Goal: Transaction & Acquisition: Purchase product/service

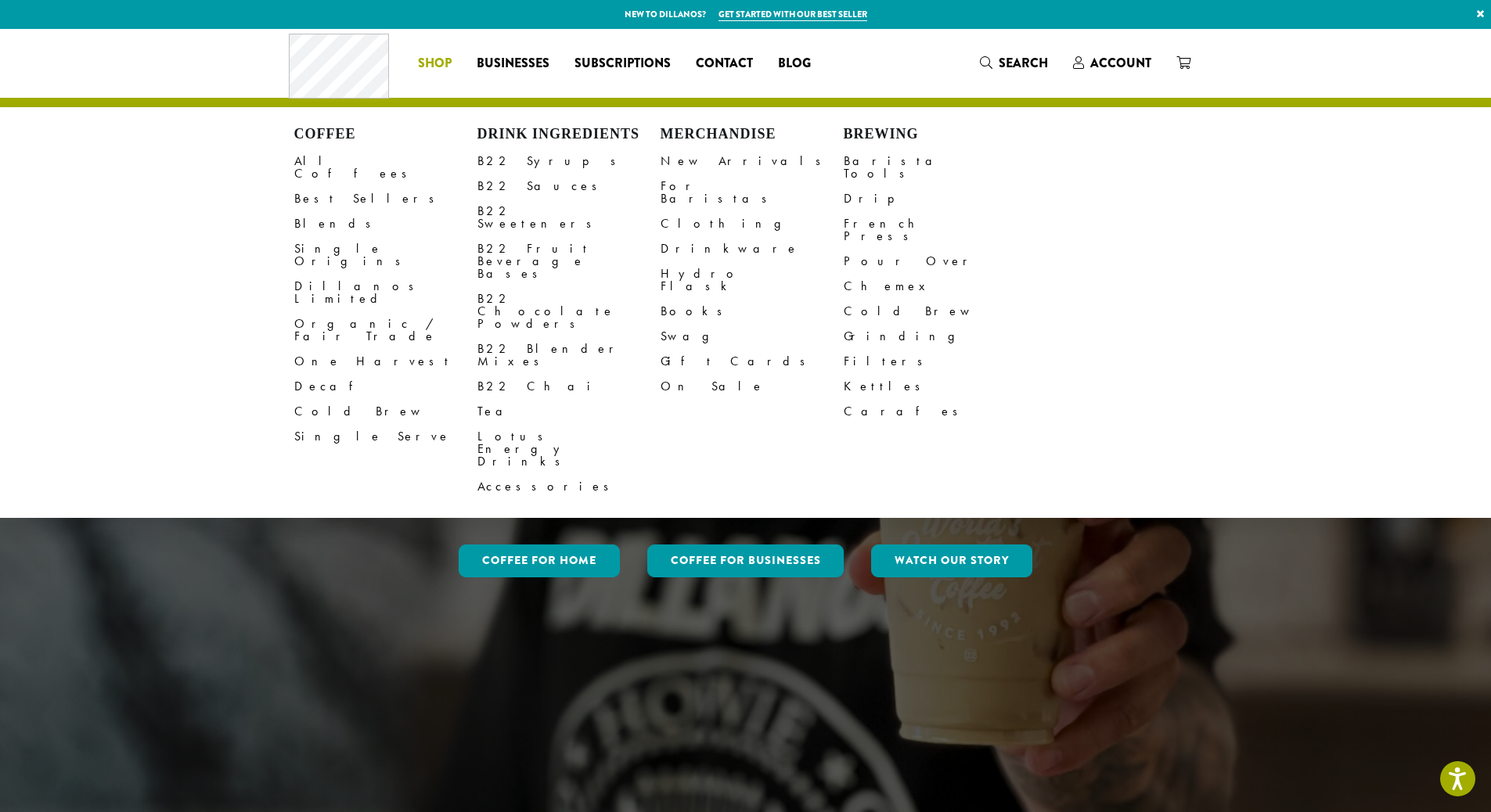
click at [448, 64] on li "Coffee All Coffees Best Sellers Blends Single Origins Dillanos Limited Organic …" at bounding box center [435, 64] width 59 height 25
click at [432, 64] on span "Shop" at bounding box center [434, 64] width 34 height 20
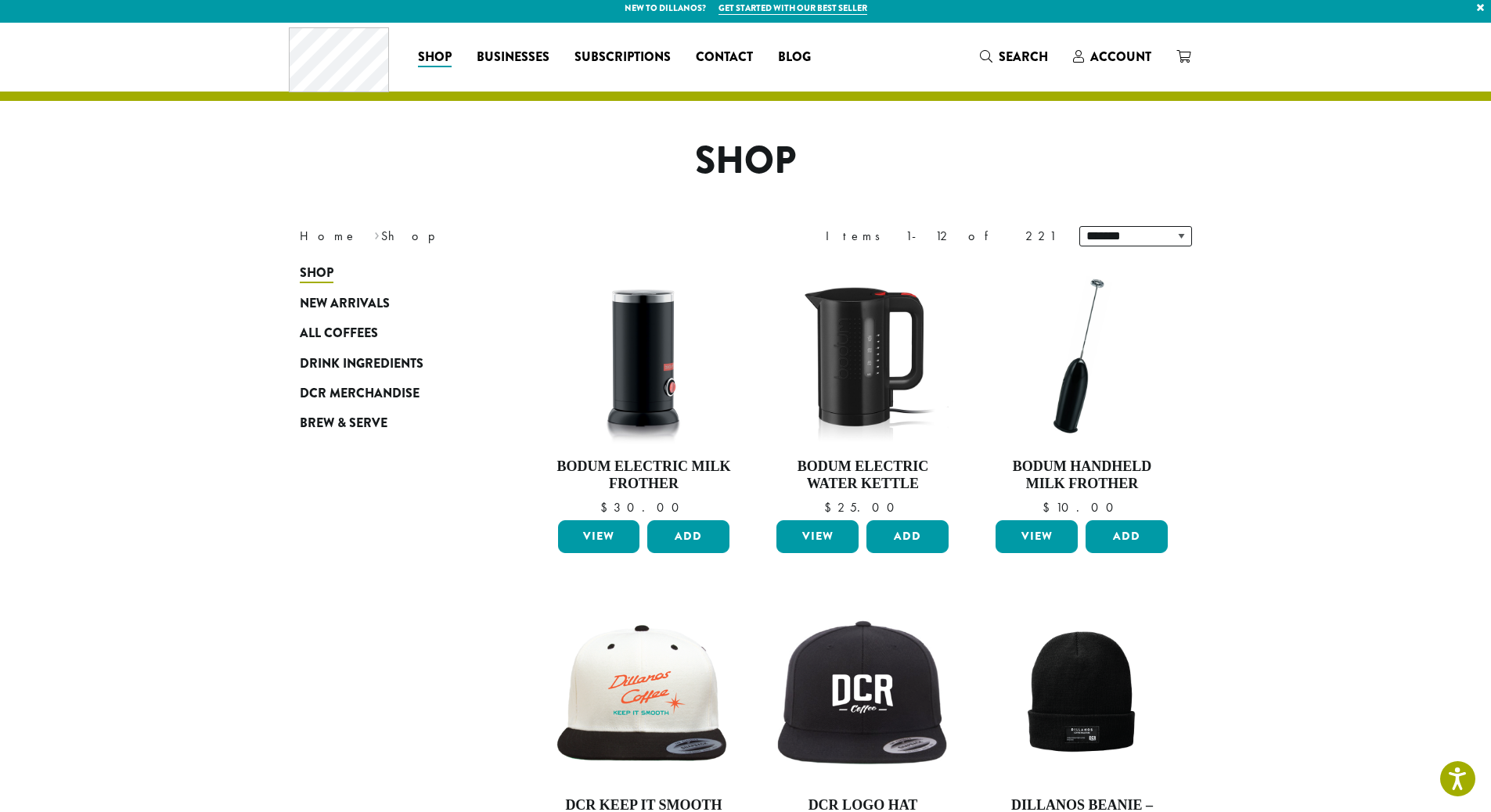
scroll to position [22, 0]
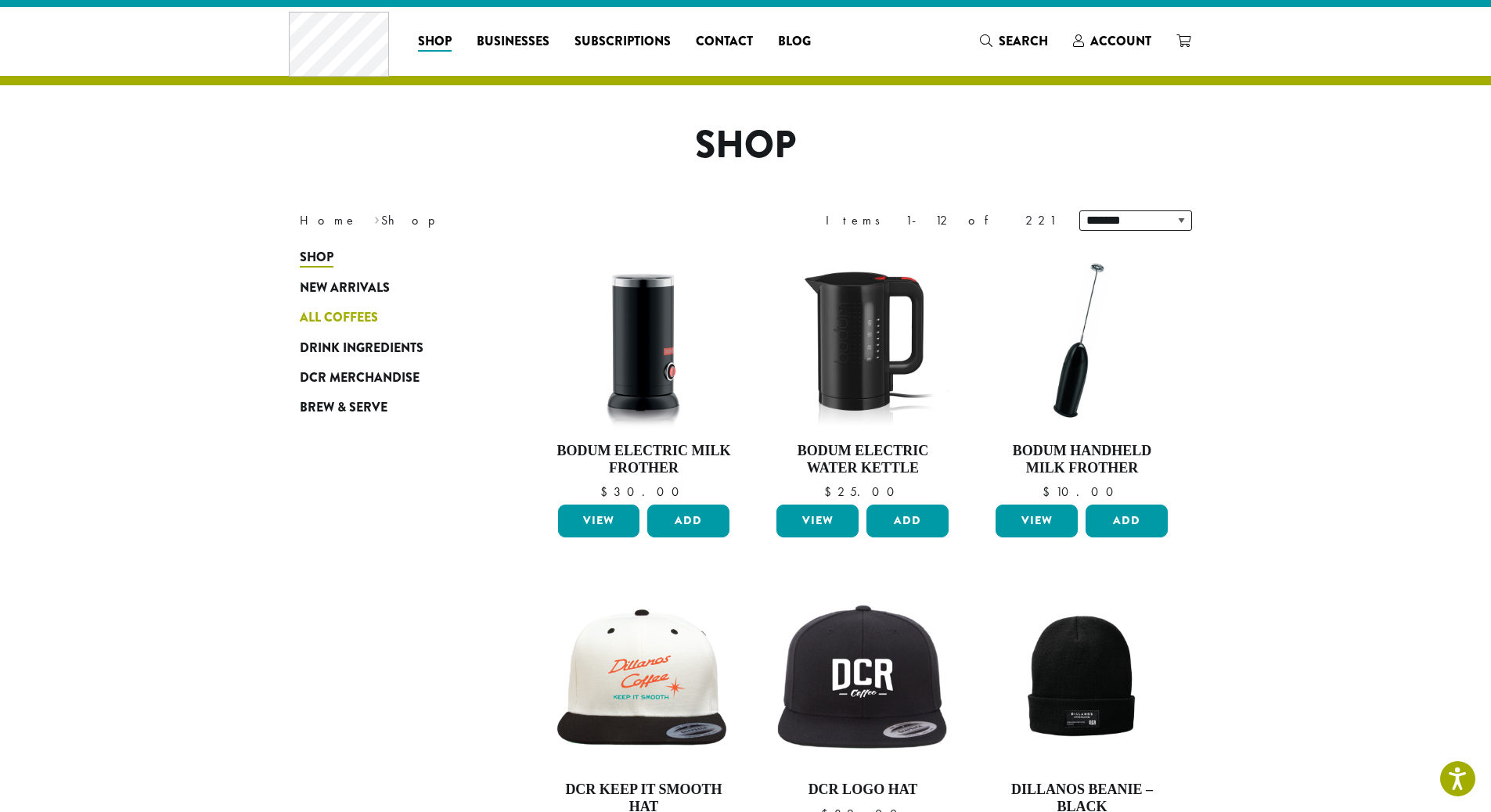
click at [358, 328] on link "All Coffees" at bounding box center [393, 318] width 188 height 30
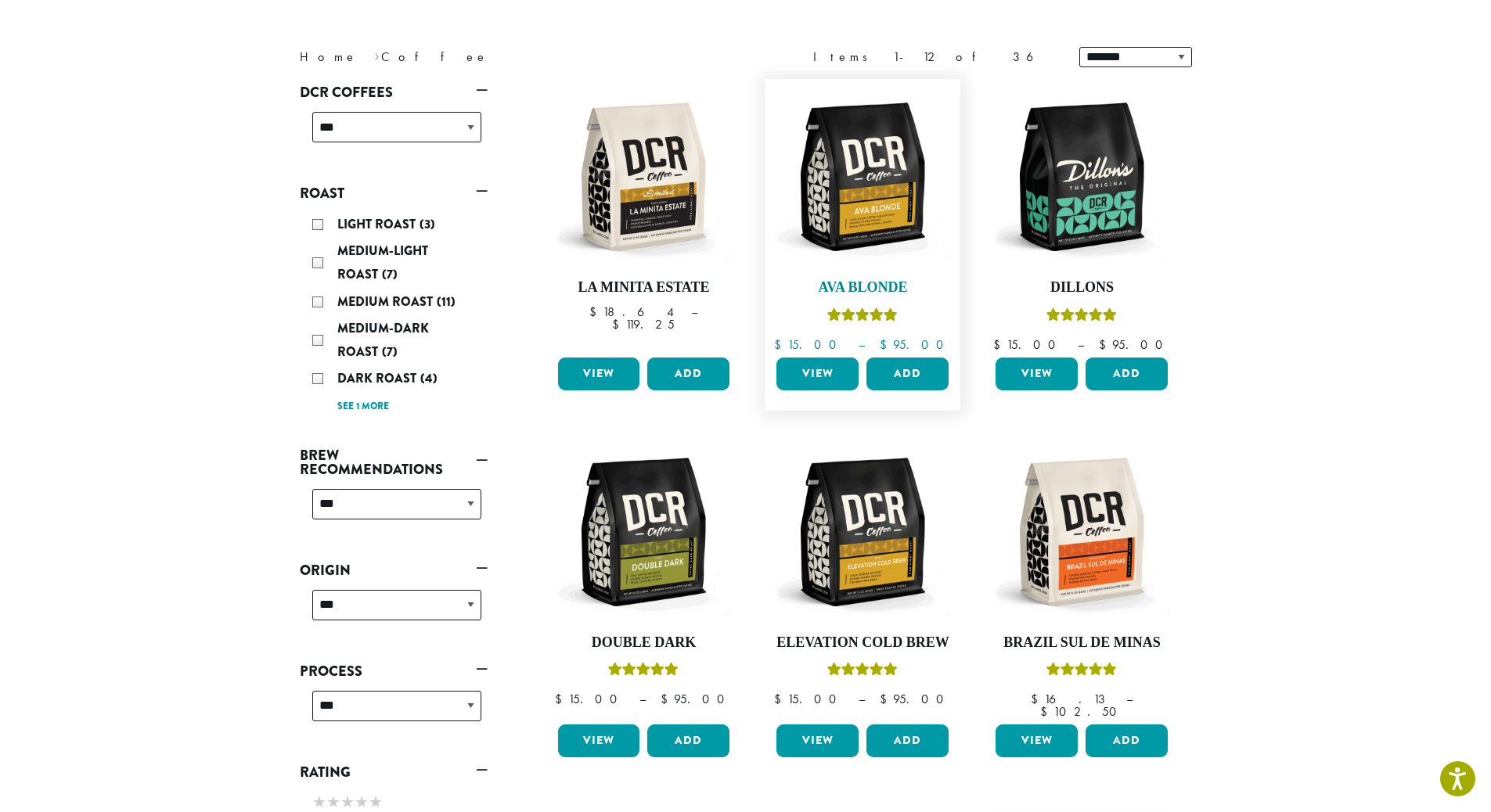
scroll to position [442, 0]
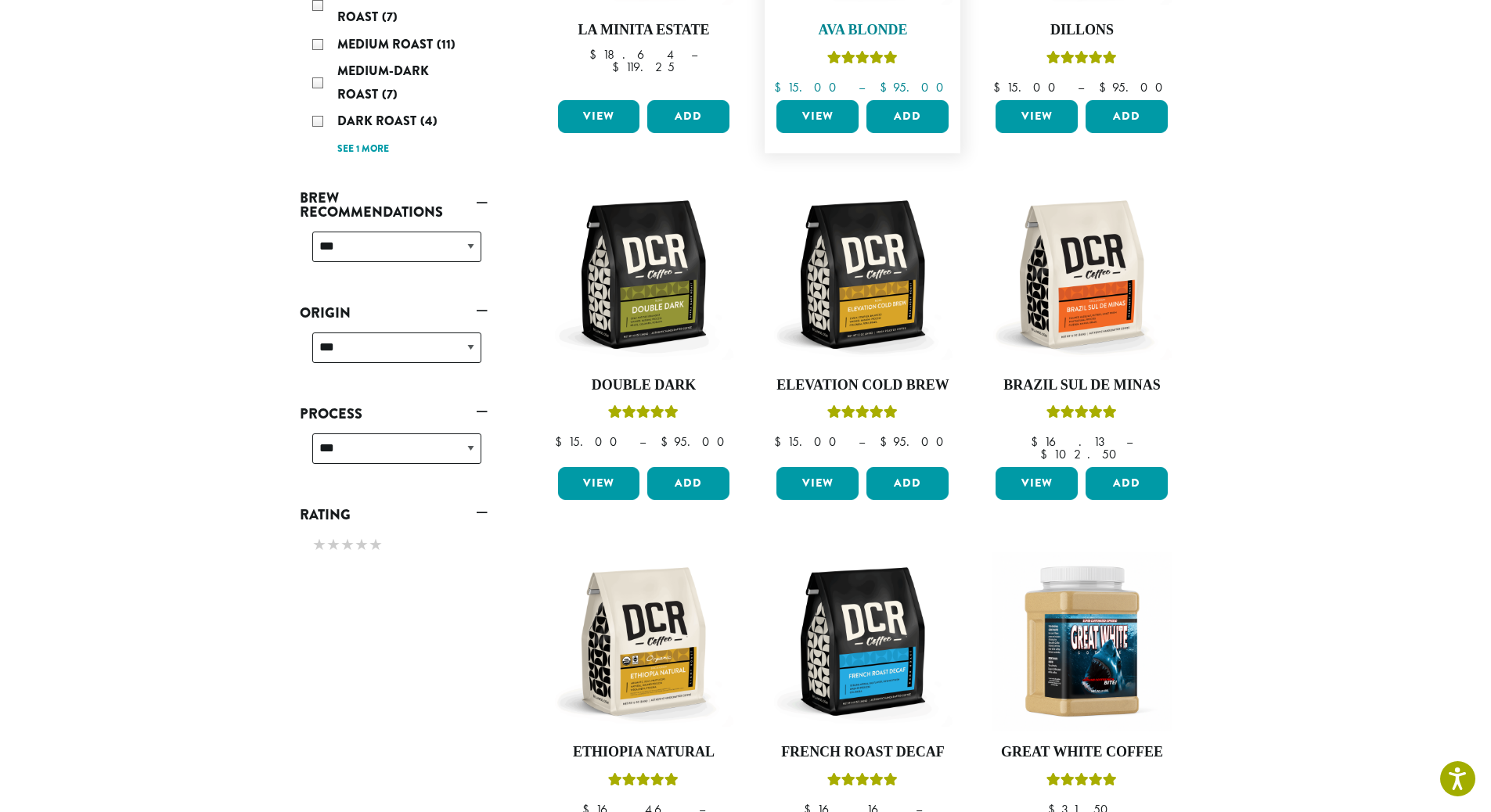
click at [868, 35] on h4 "Ava Blonde" at bounding box center [862, 31] width 180 height 17
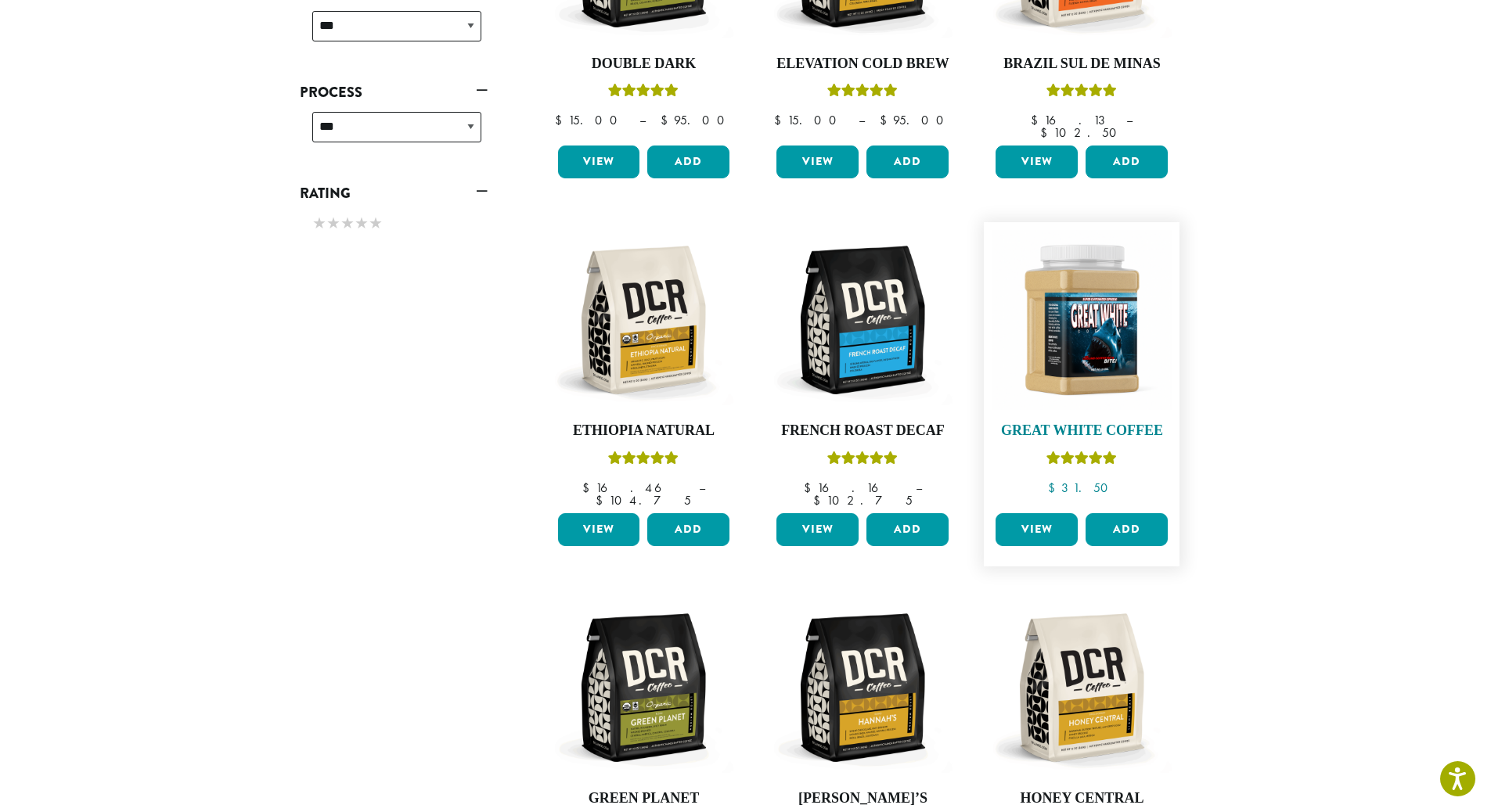
click at [1074, 348] on img at bounding box center [1081, 319] width 180 height 180
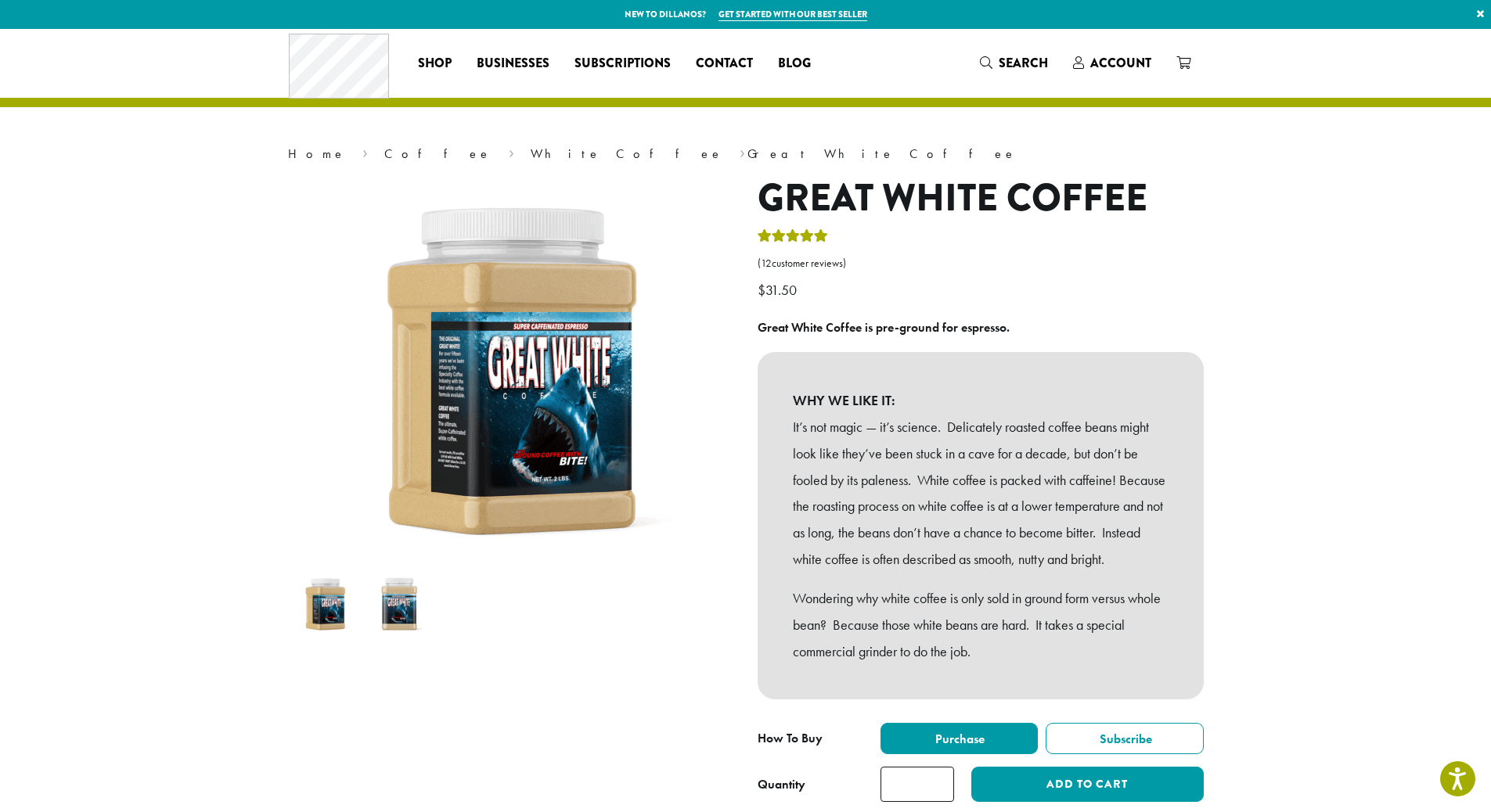
click at [399, 606] on img at bounding box center [399, 604] width 62 height 62
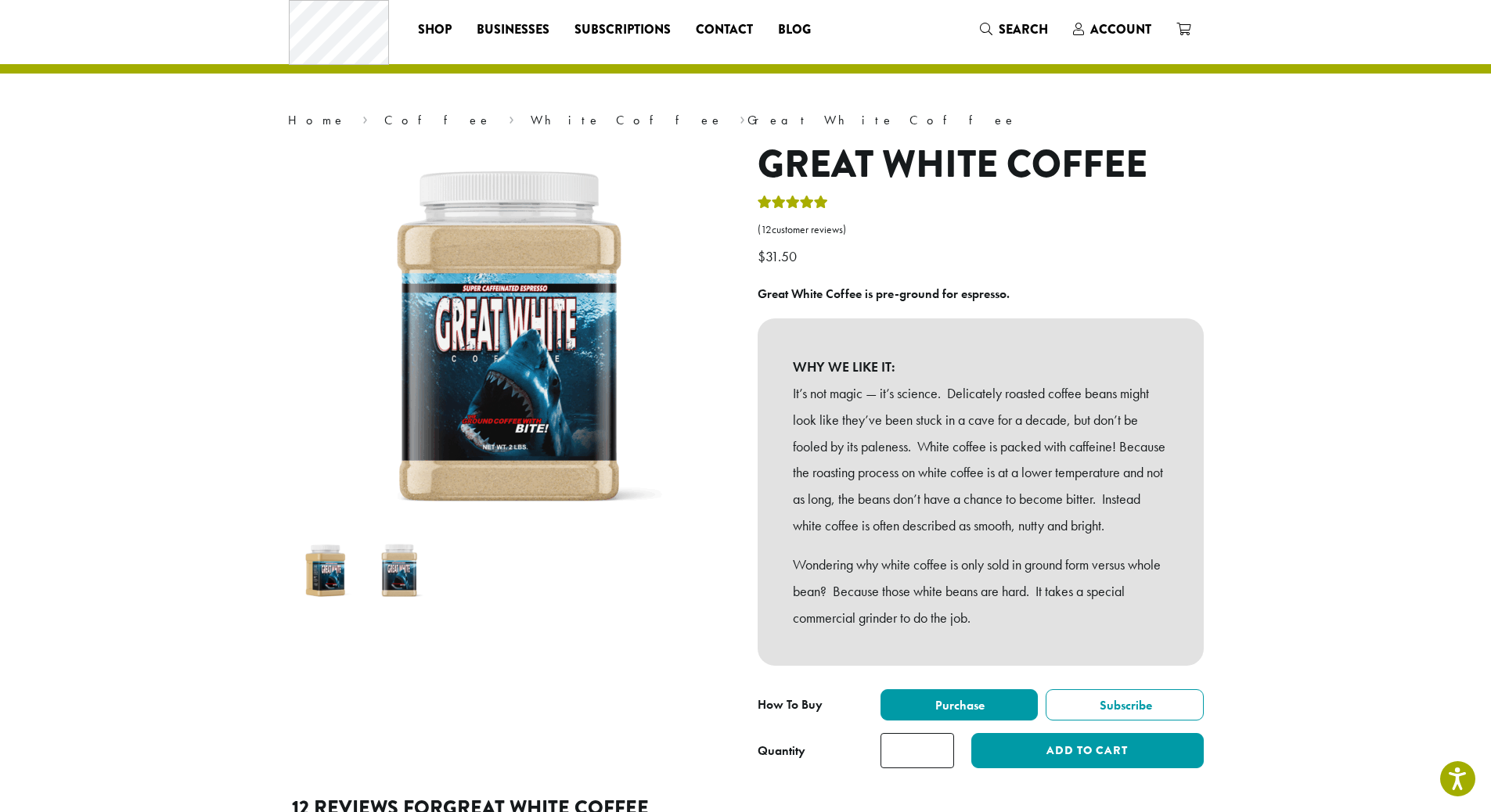
scroll to position [35, 0]
drag, startPoint x: 826, startPoint y: 390, endPoint x: 939, endPoint y: 392, distance: 113.0
click at [939, 392] on p "It’s not magic — it’s science. Delicately roasted coffee beans might look like …" at bounding box center [980, 459] width 376 height 158
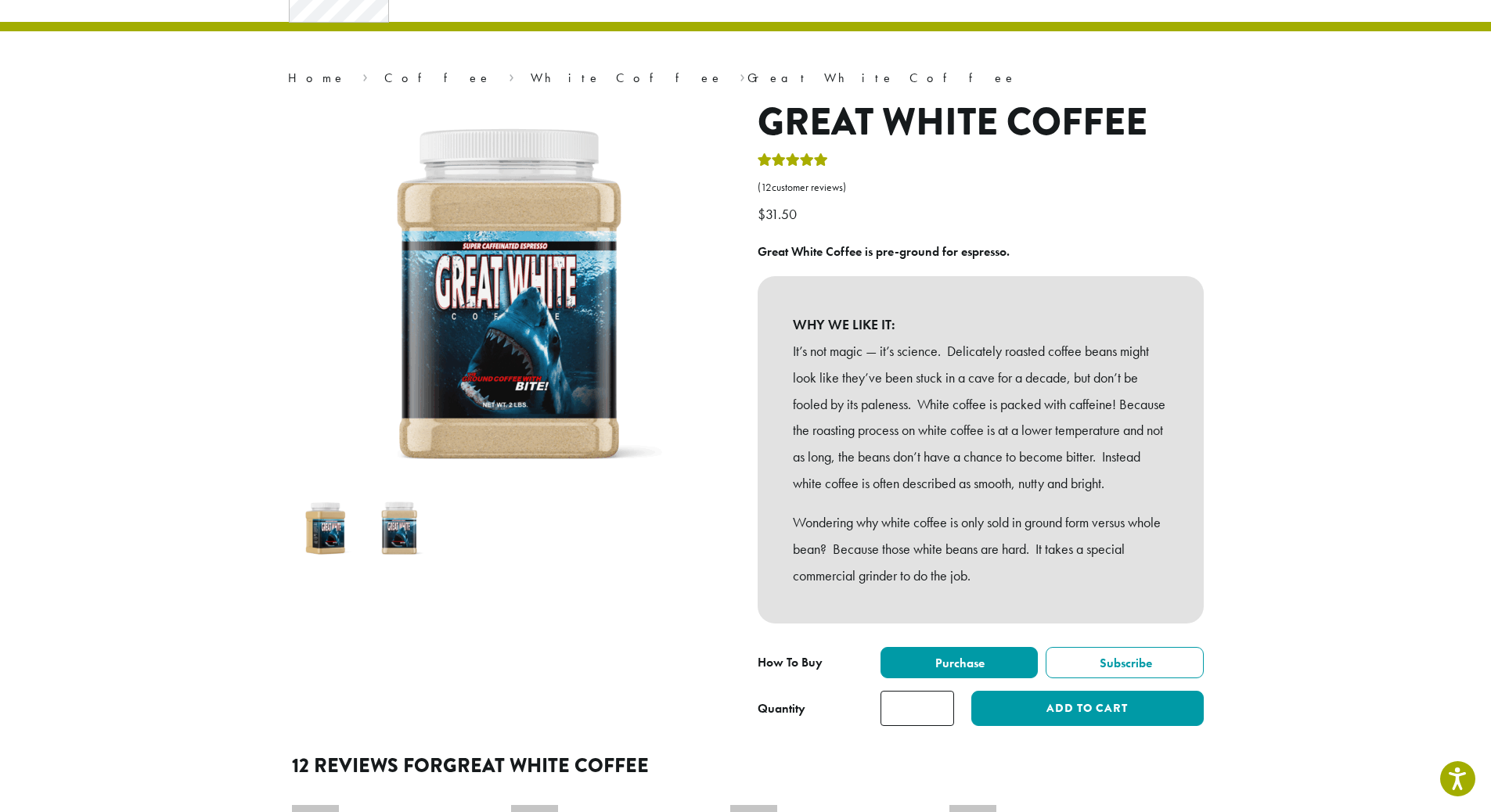
scroll to position [0, 0]
